Goal: Find specific fact: Find contact information

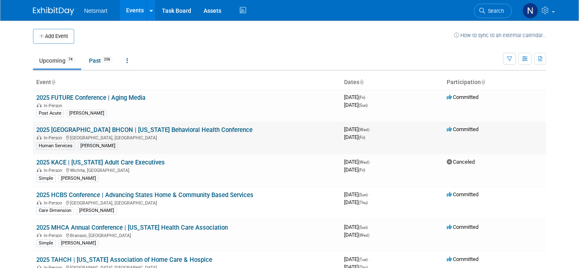
click at [159, 132] on link "2025 [GEOGRAPHIC_DATA] BHCON | [US_STATE] Behavioral Health Conference" at bounding box center [144, 129] width 216 height 7
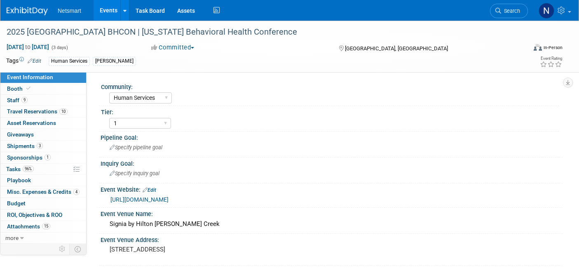
select select "Human Services"
select select "1"
select select "Yes"
click at [44, 108] on span "Travel Reservations 10" at bounding box center [37, 111] width 61 height 7
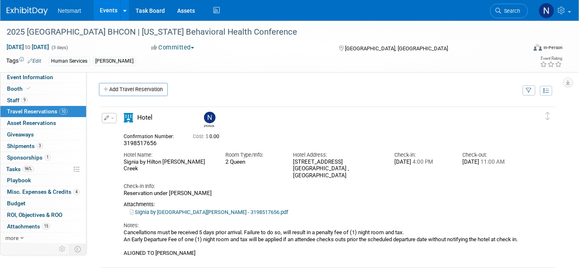
click at [146, 142] on span "3198517656" at bounding box center [140, 143] width 33 height 7
copy span "3198517656"
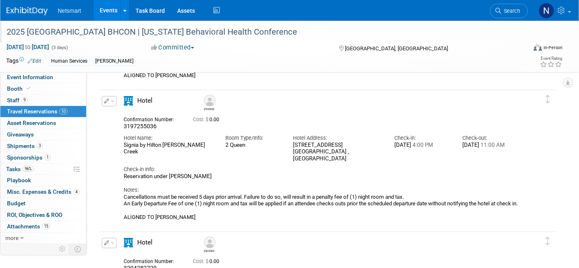
scroll to position [1168, 0]
